Goal: Find specific page/section: Find specific page/section

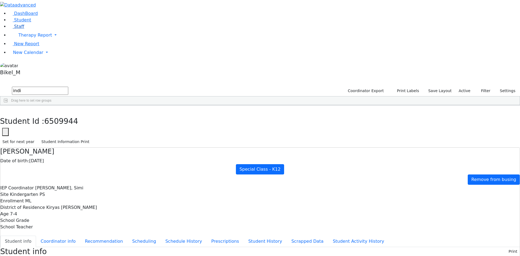
click at [24, 29] on link "Staff" at bounding box center [16, 26] width 15 height 5
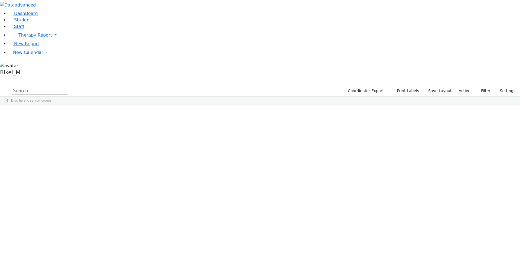
click at [68, 87] on input "text" at bounding box center [40, 91] width 56 height 8
type input "kol"
click at [69, 114] on div "Kolakowski" at bounding box center [52, 118] width 34 height 8
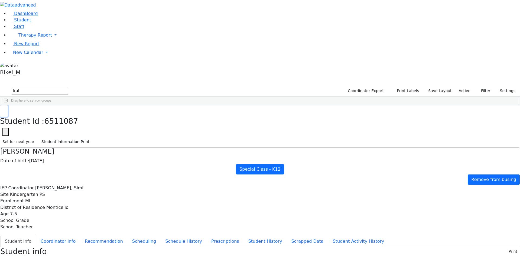
click at [8, 105] on button "button" at bounding box center [4, 110] width 8 height 11
drag, startPoint x: 104, startPoint y: 17, endPoint x: 57, endPoint y: 24, distance: 47.4
click at [57, 24] on div "DashBoard Student Staff Therapy Report Student Old Calendar Report" at bounding box center [260, 257] width 520 height 514
click at [24, 29] on link "Staff" at bounding box center [16, 26] width 15 height 5
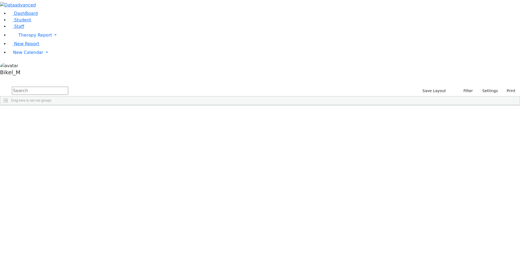
click at [68, 87] on input "text" at bounding box center [40, 91] width 56 height 8
type input "brow"
click at [108, 114] on div "11303 Brown Darlene Occupational Therapist Occupational Therapy --- (845) 324-5…" at bounding box center [257, 118] width 514 height 8
click at [63, 114] on div "Brown" at bounding box center [47, 118] width 32 height 8
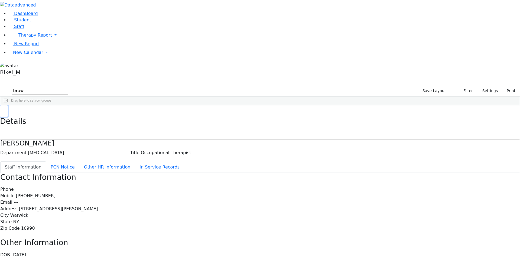
click at [8, 105] on button "button" at bounding box center [4, 110] width 8 height 11
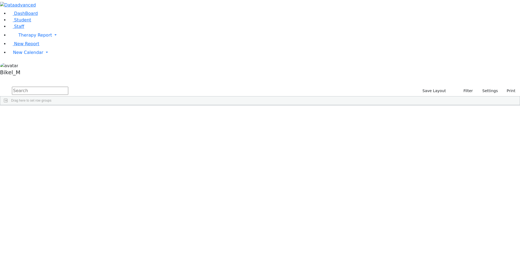
click at [68, 87] on input "text" at bounding box center [40, 91] width 56 height 8
type input "bider"
click at [55, 105] on div "Last Name" at bounding box center [44, 109] width 21 height 9
click at [63, 114] on div "Biderman" at bounding box center [47, 118] width 32 height 8
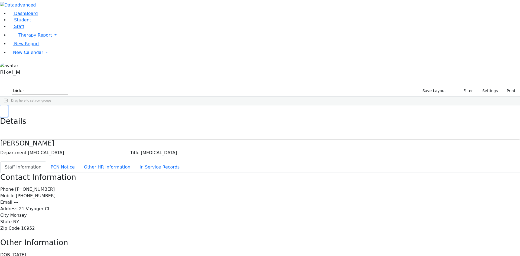
click at [8, 105] on button "button" at bounding box center [4, 110] width 8 height 11
